Goal: Transaction & Acquisition: Subscribe to service/newsletter

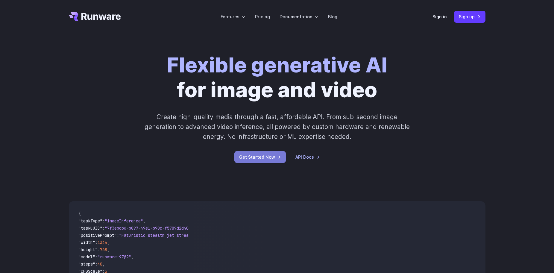
click at [261, 160] on link "Get Started Now" at bounding box center [259, 157] width 51 height 12
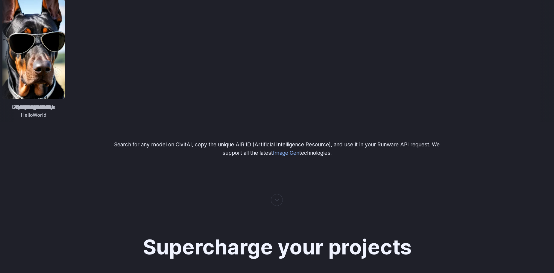
scroll to position [690, 0]
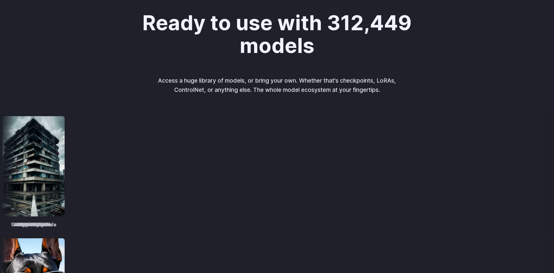
scroll to position [719, 0]
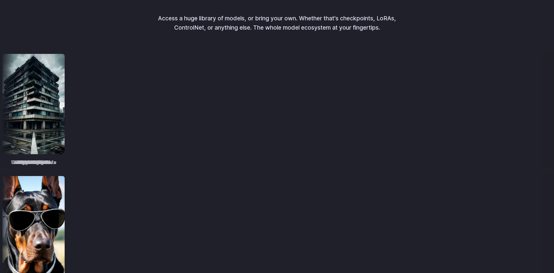
click at [437, 104] on img at bounding box center [468, 104] width 62 height 100
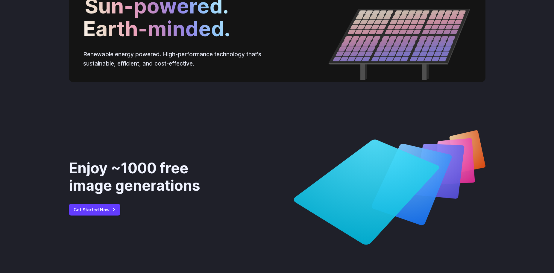
scroll to position [2247, 0]
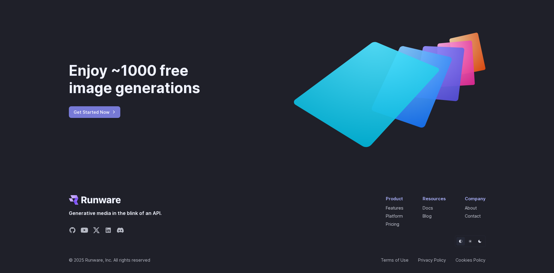
click at [77, 108] on link "Get Started Now" at bounding box center [94, 112] width 51 height 12
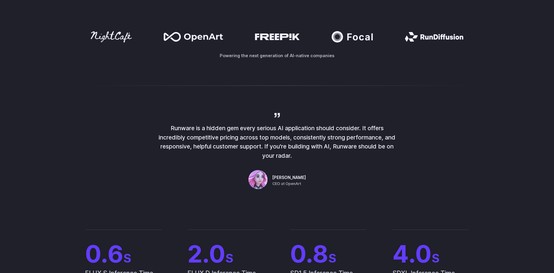
scroll to position [0, 0]
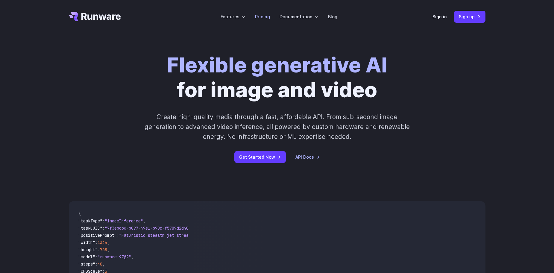
click at [266, 15] on link "Pricing" at bounding box center [262, 16] width 15 height 7
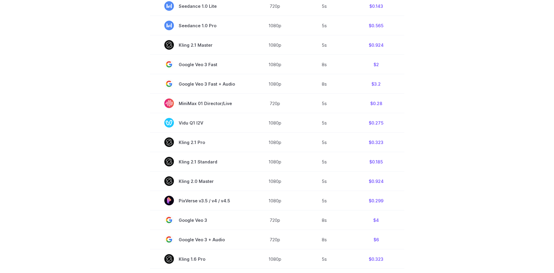
scroll to position [120, 0]
